Goal: Task Accomplishment & Management: Use online tool/utility

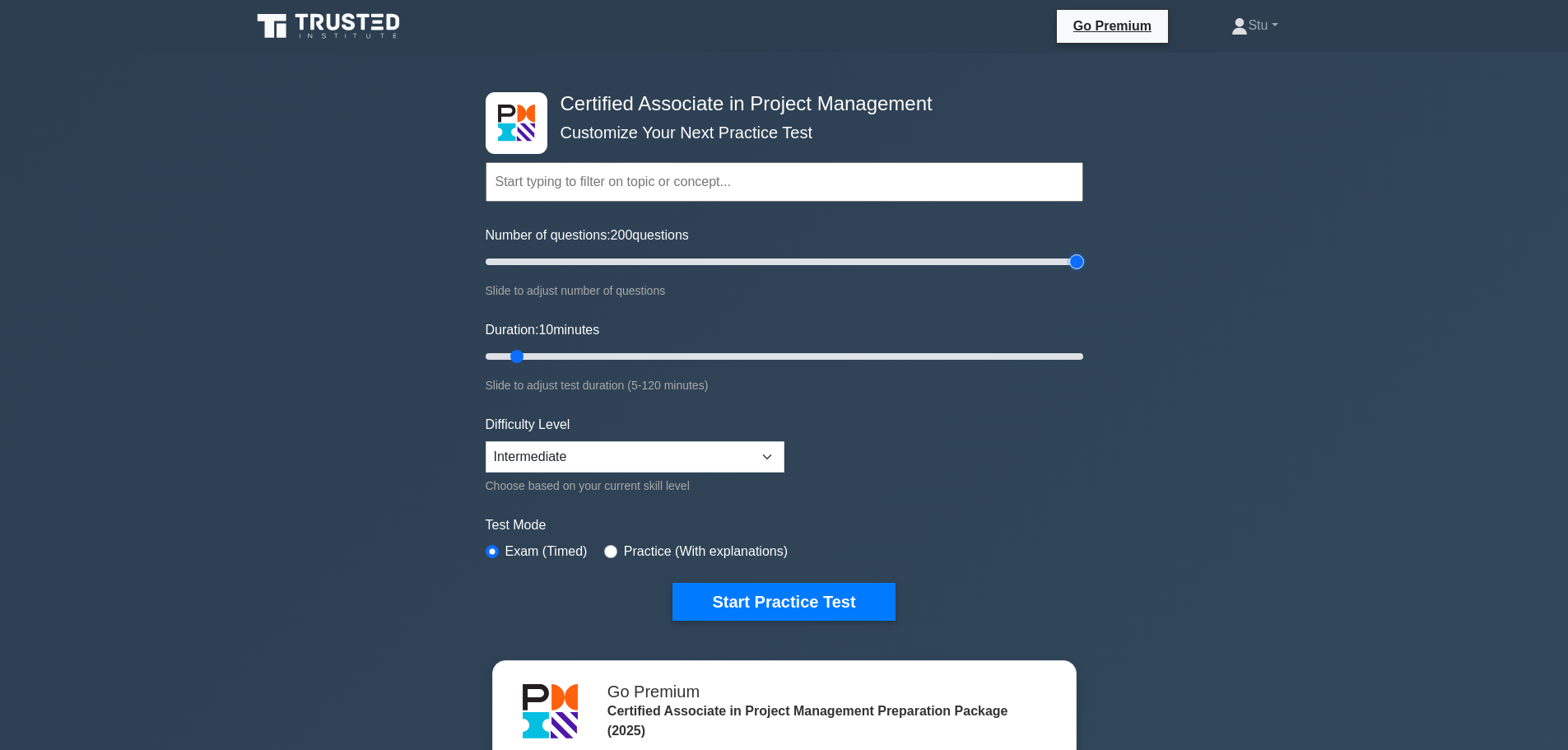
drag, startPoint x: 511, startPoint y: 256, endPoint x: 1153, endPoint y: 278, distance: 642.4
type input "200"
click at [1083, 272] on input "Number of questions: 200 questions" at bounding box center [784, 261] width 597 height 19
click at [566, 461] on select "Beginner Intermediate Expert" at bounding box center [635, 456] width 299 height 31
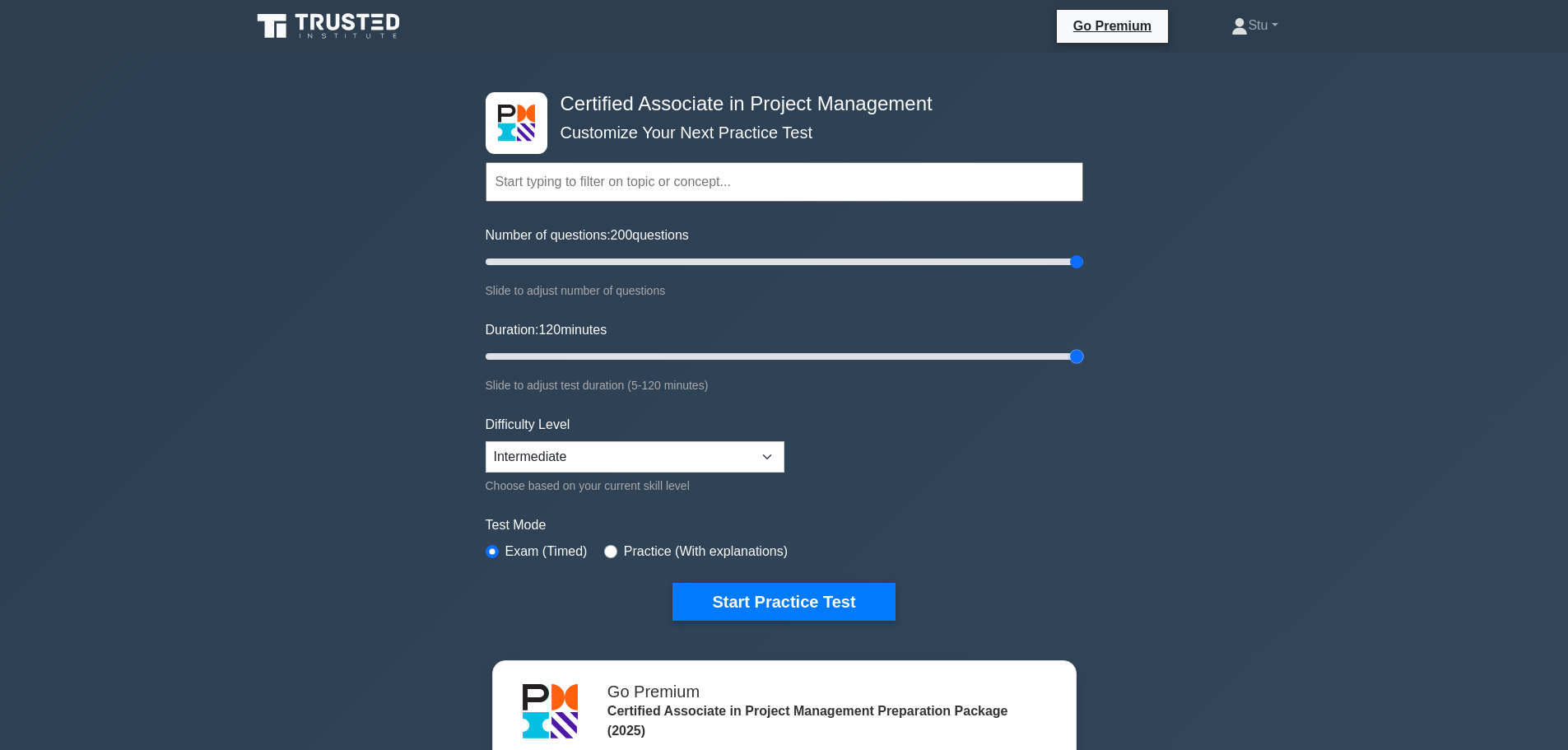
drag, startPoint x: 519, startPoint y: 356, endPoint x: 1120, endPoint y: 372, distance: 601.2
type input "120"
click at [1083, 367] on input "Duration: 120 minutes" at bounding box center [784, 356] width 597 height 19
click at [607, 542] on div "Practice (With explanations)" at bounding box center [695, 551] width 183 height 19
click at [607, 556] on input "radio" at bounding box center [611, 552] width 14 height 14
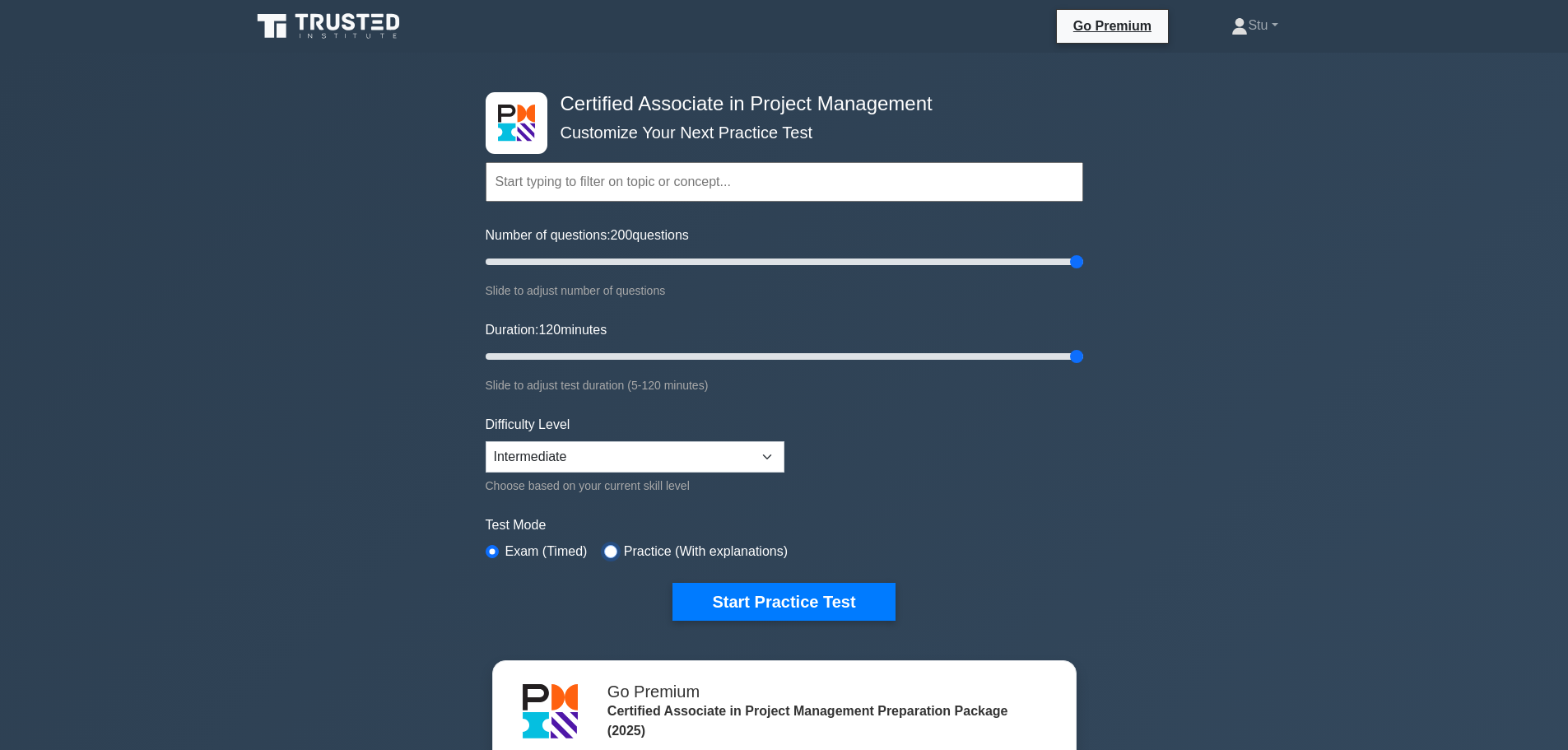
radio input "true"
click at [489, 545] on input "radio" at bounding box center [493, 552] width 14 height 14
radio input "true"
